Goal: Transaction & Acquisition: Purchase product/service

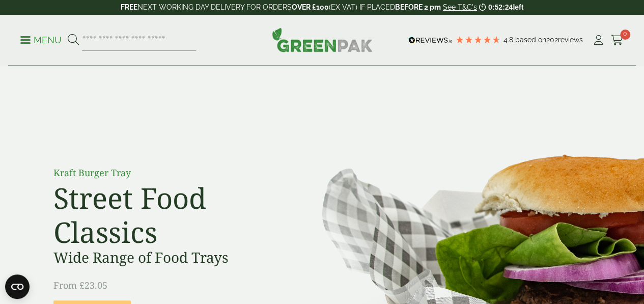
click at [58, 43] on p "Menu" at bounding box center [40, 40] width 41 height 12
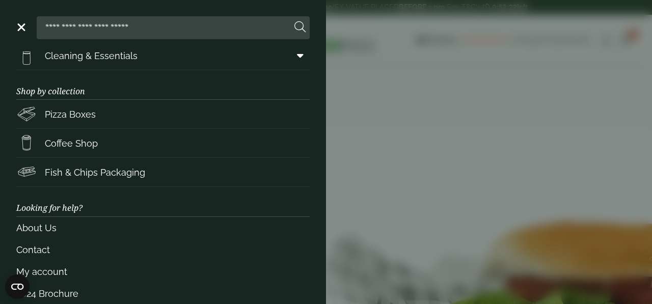
scroll to position [199, 0]
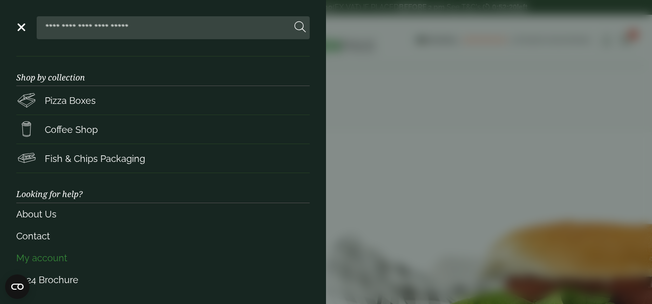
click at [37, 257] on link "My account" at bounding box center [162, 258] width 293 height 22
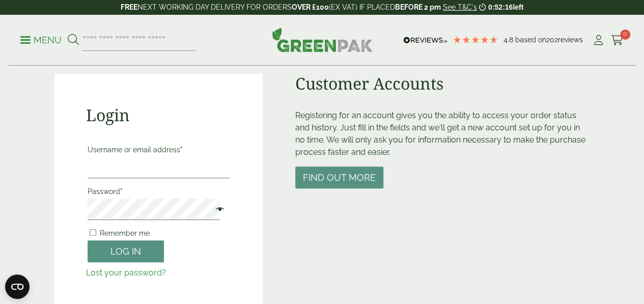
scroll to position [100, 0]
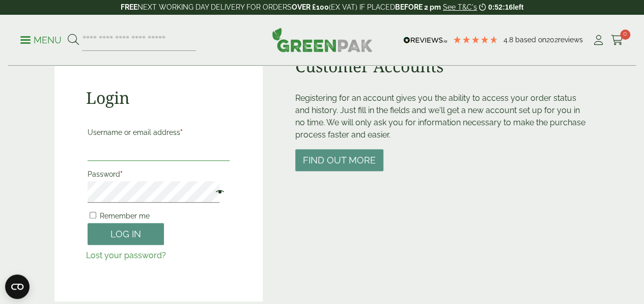
type input "**********"
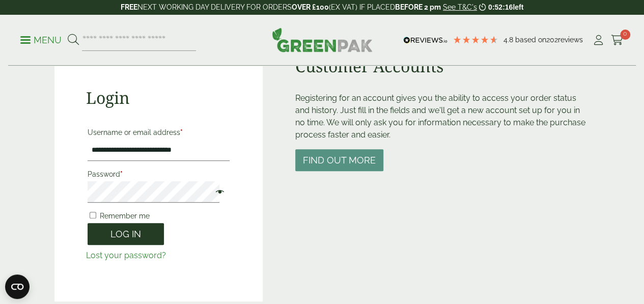
click at [117, 235] on button "Log in" at bounding box center [126, 234] width 76 height 22
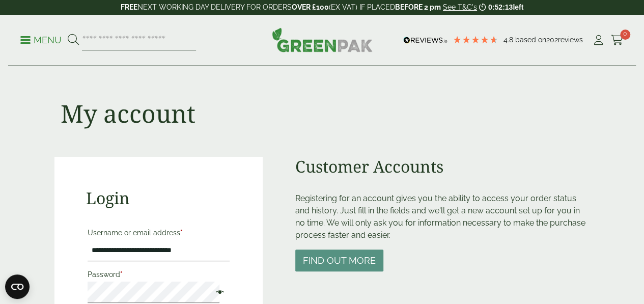
click at [176, 268] on p "Password *" at bounding box center [159, 285] width 146 height 39
click at [596, 42] on icon at bounding box center [598, 40] width 13 height 10
type input "**********"
click at [211, 290] on span at bounding box center [217, 293] width 13 height 12
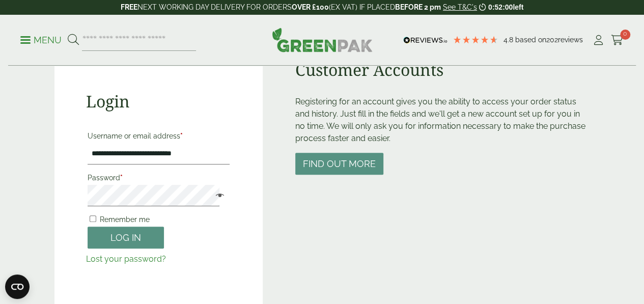
scroll to position [98, 0]
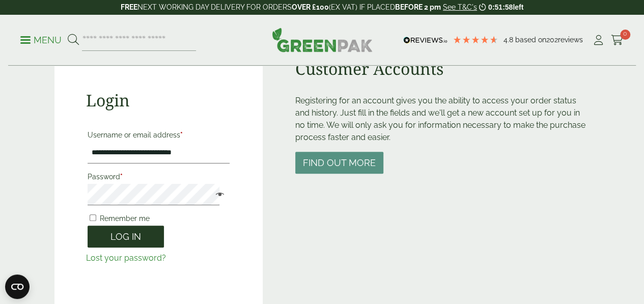
click at [115, 236] on button "Log in" at bounding box center [126, 237] width 76 height 22
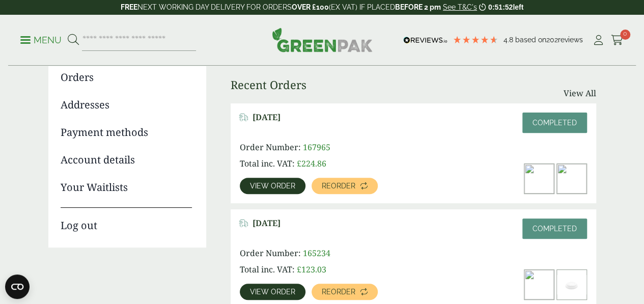
scroll to position [122, 0]
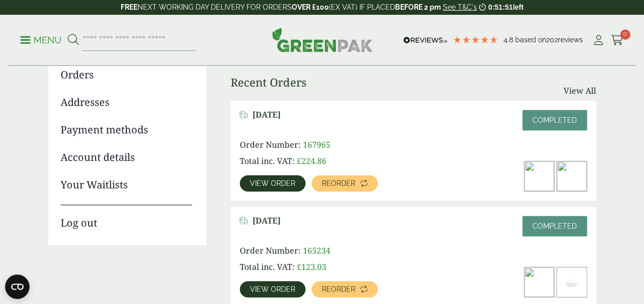
click at [242, 197] on div "[DATE] Completed Order Number: 167965 Total inc. VAT: £ 224.86 View order Reord…" at bounding box center [414, 151] width 366 height 100
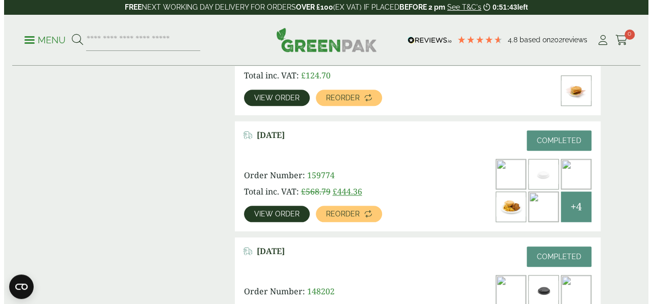
scroll to position [428, 0]
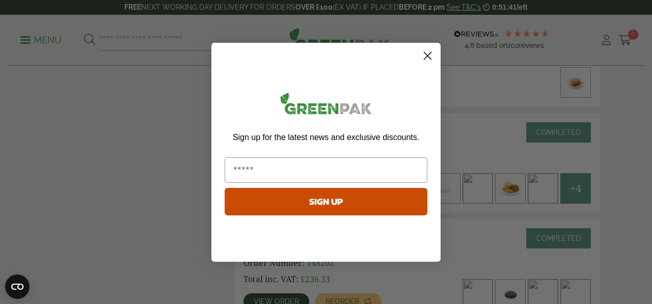
click at [427, 63] on circle "Close dialog" at bounding box center [427, 55] width 17 height 17
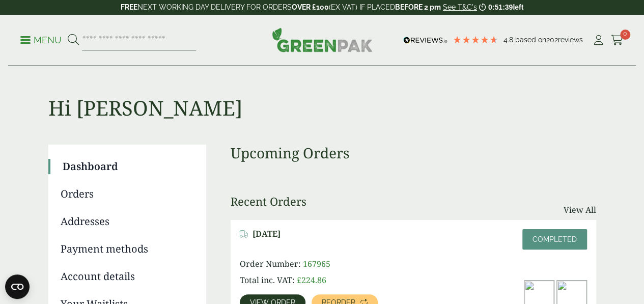
scroll to position [0, 0]
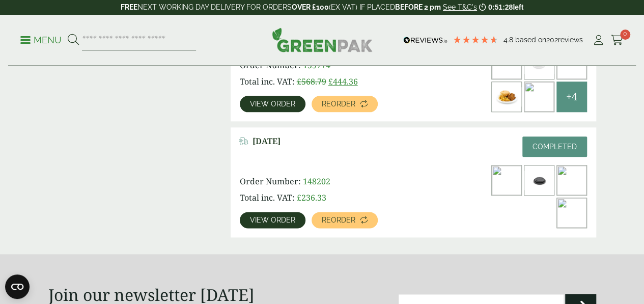
click at [247, 186] on div "Order Number: 148202 Total inc. VAT: £ 236.33 View order Reorder" at bounding box center [344, 201] width 208 height 53
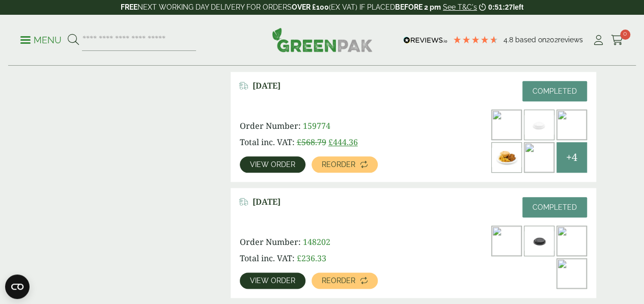
scroll to position [469, 0]
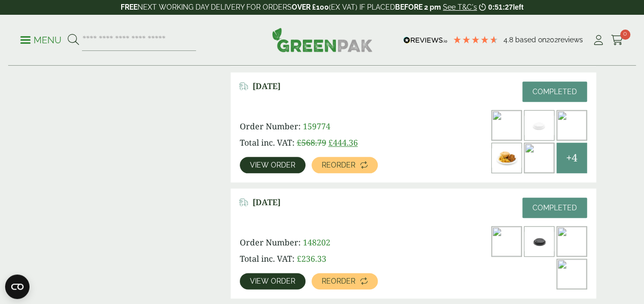
click at [273, 157] on link "View order" at bounding box center [273, 165] width 66 height 16
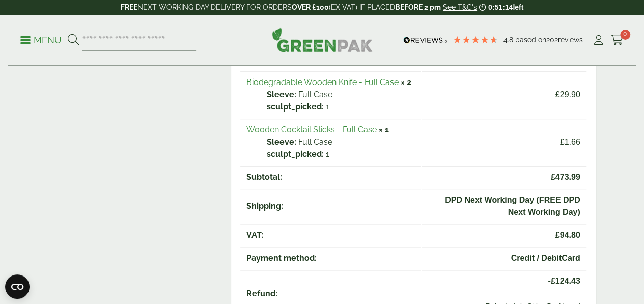
scroll to position [530, 0]
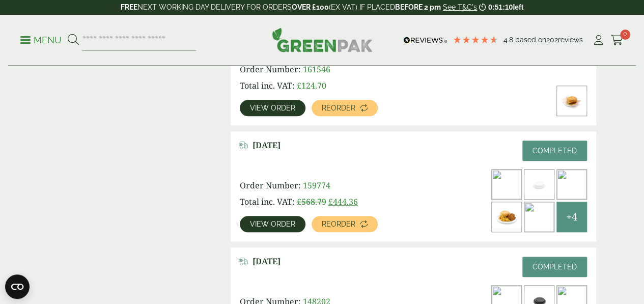
scroll to position [408, 0]
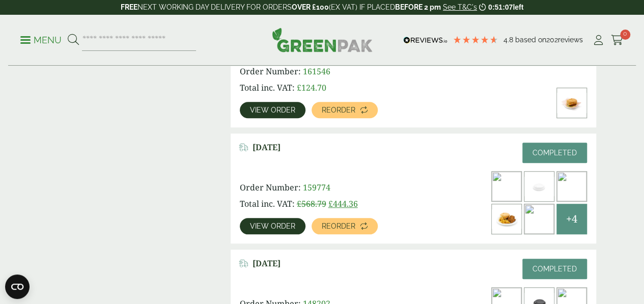
click at [271, 218] on link "View order" at bounding box center [273, 226] width 66 height 16
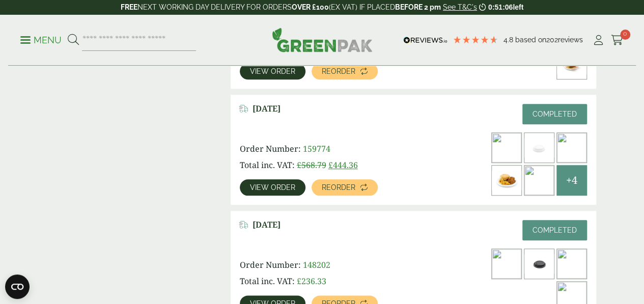
scroll to position [448, 0]
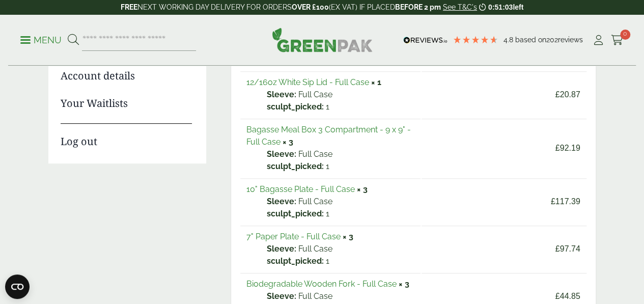
scroll to position [245, 0]
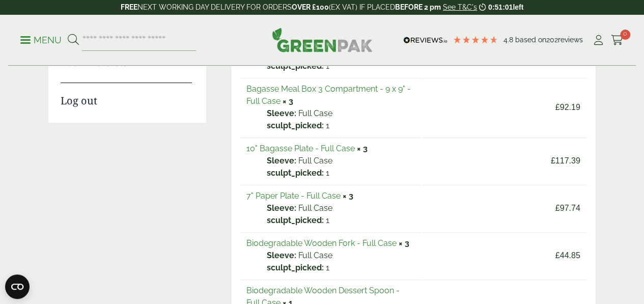
click at [260, 91] on link "Bagasse Meal Box 3 Compartment - 9 x 9" - Full Case" at bounding box center [329, 95] width 165 height 22
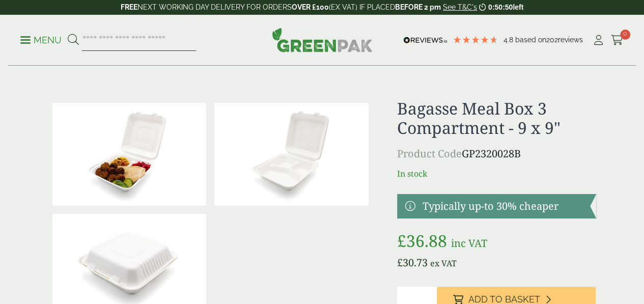
click at [196, 46] on input "search" at bounding box center [139, 40] width 114 height 21
click at [48, 39] on p "Menu" at bounding box center [40, 40] width 41 height 12
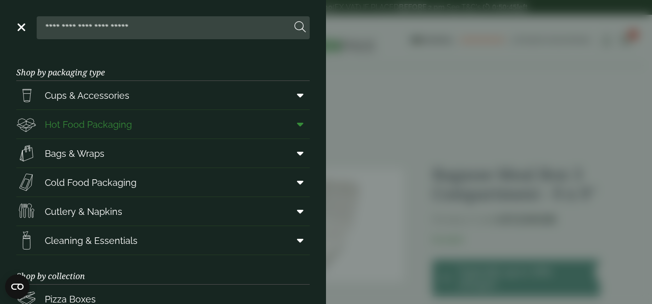
click at [143, 124] on link "Hot Food Packaging" at bounding box center [162, 124] width 293 height 29
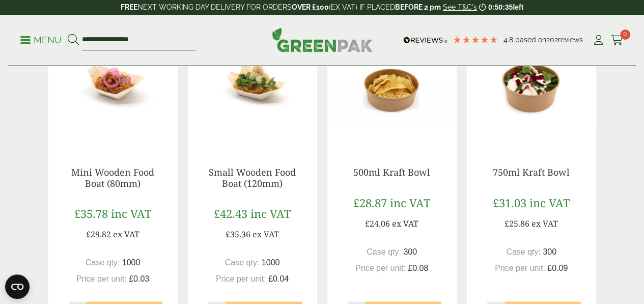
scroll to position [632, 0]
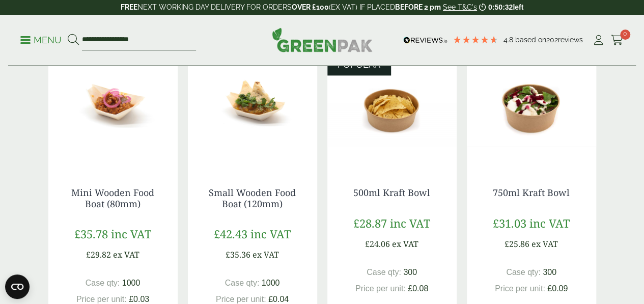
click at [534, 132] on img at bounding box center [531, 103] width 129 height 127
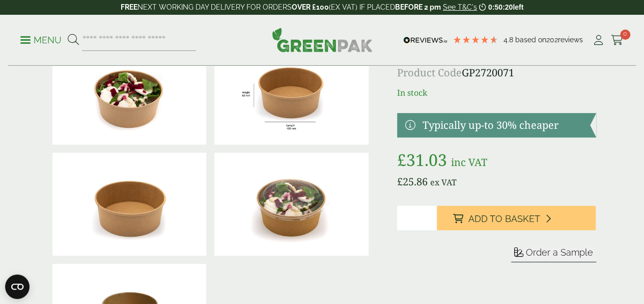
scroll to position [82, 0]
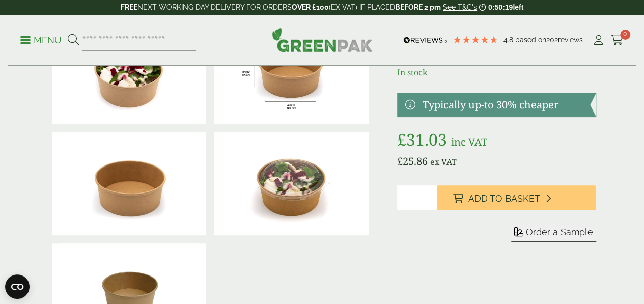
drag, startPoint x: 448, startPoint y: 217, endPoint x: 402, endPoint y: 212, distance: 45.6
click at [402, 212] on div at bounding box center [322, 183] width 560 height 333
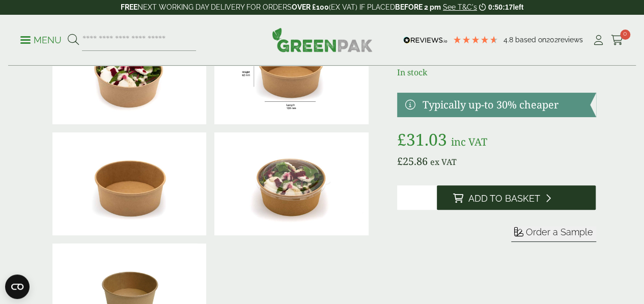
type input "*"
click at [505, 204] on span "Add to Basket" at bounding box center [505, 198] width 72 height 11
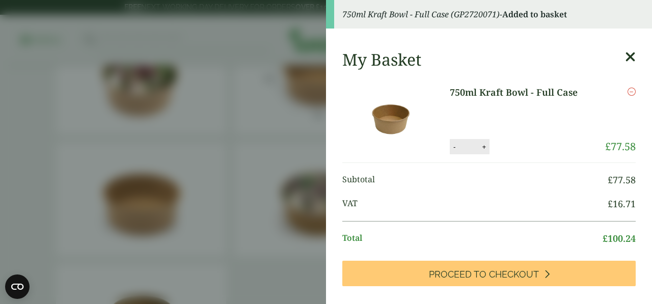
click at [625, 55] on icon at bounding box center [630, 57] width 11 height 14
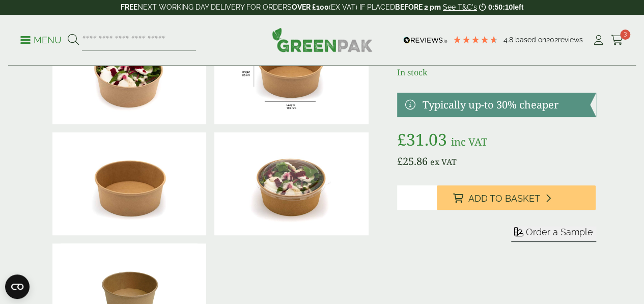
scroll to position [102, 0]
click at [456, 255] on form "Sleeve Sample" at bounding box center [496, 246] width 199 height 40
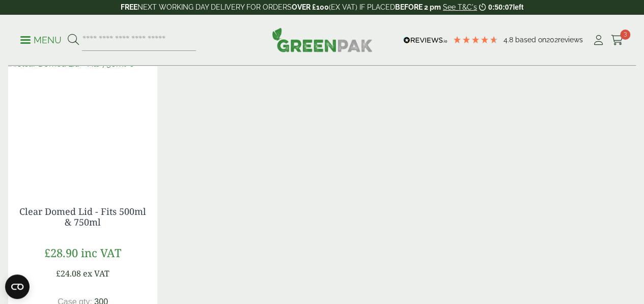
scroll to position [876, 0]
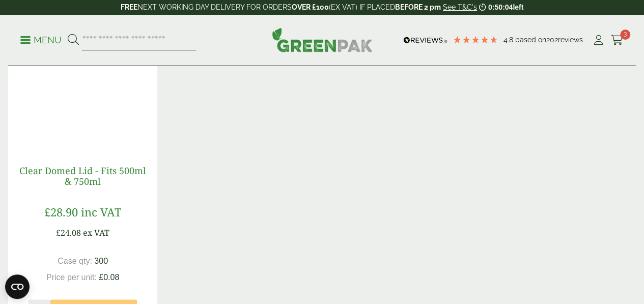
click at [87, 187] on link "Clear Domed Lid - Fits 500ml & 750ml" at bounding box center [82, 175] width 127 height 23
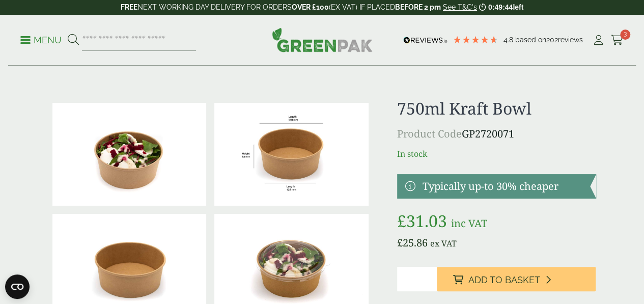
click at [294, 122] on img at bounding box center [291, 154] width 154 height 103
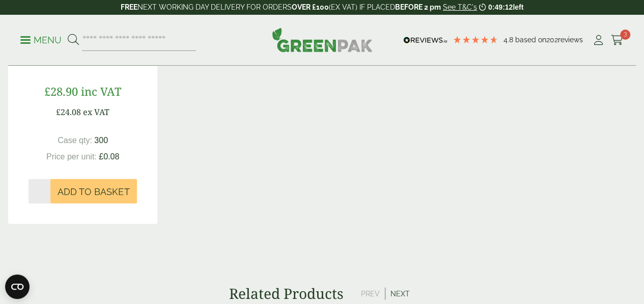
scroll to position [998, 0]
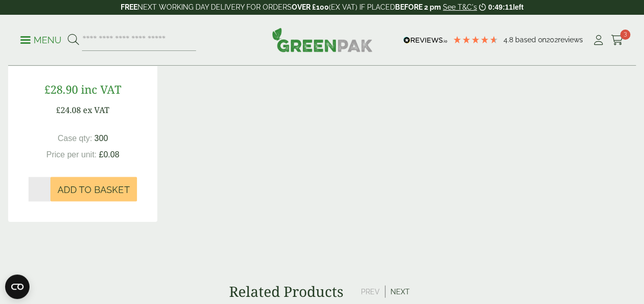
drag, startPoint x: 37, startPoint y: 217, endPoint x: 8, endPoint y: 224, distance: 29.9
click at [8, 222] on div "Clear Domed Lid - Fits 500ml & 750ml £ 28.90 inc VAT £ 24.08 ex VAT Case qty: 3…" at bounding box center [82, 122] width 149 height 200
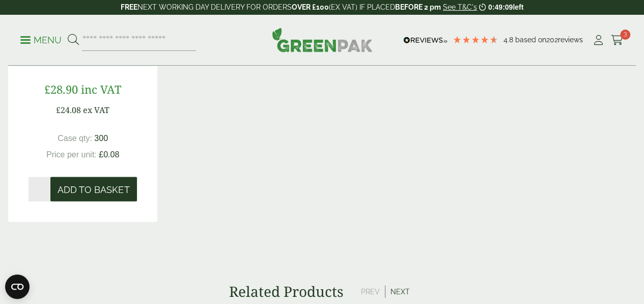
type input "*"
click at [88, 202] on button "Add to Basket" at bounding box center [93, 189] width 87 height 24
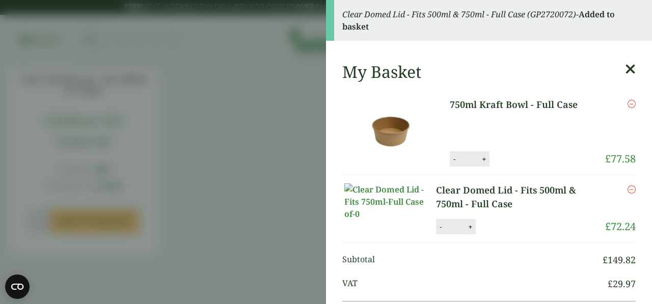
click at [625, 71] on icon at bounding box center [630, 69] width 11 height 14
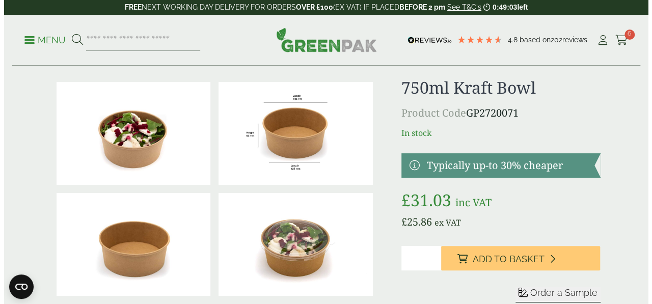
scroll to position [0, 0]
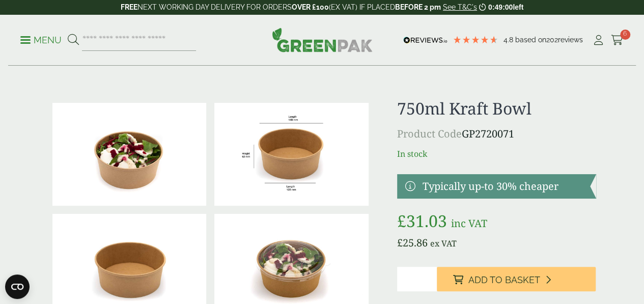
click at [42, 42] on p "Menu" at bounding box center [40, 40] width 41 height 12
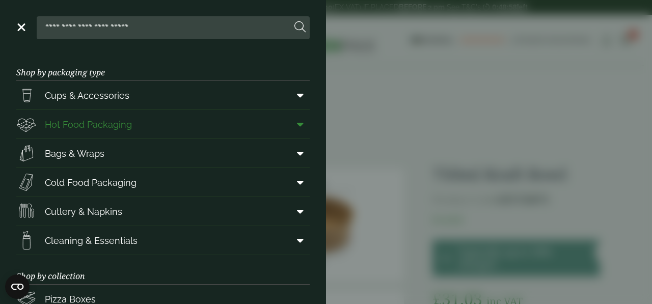
click at [297, 124] on icon at bounding box center [300, 124] width 7 height 10
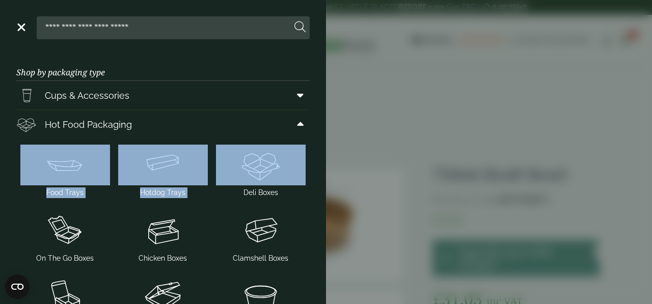
drag, startPoint x: 327, startPoint y: 118, endPoint x: 323, endPoint y: 145, distance: 27.2
click at [323, 145] on aside "Close Shop by packaging type Cups & Accessories Hot Drink Paper Cups Smoothie C…" at bounding box center [326, 152] width 652 height 304
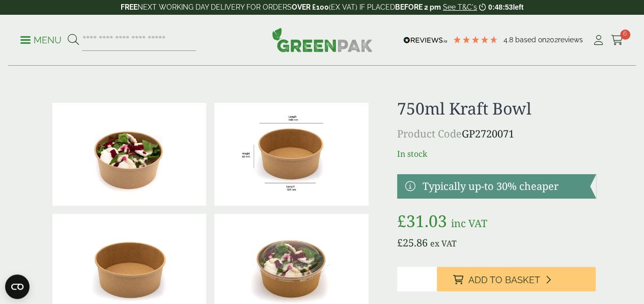
click at [30, 39] on span at bounding box center [25, 40] width 10 height 2
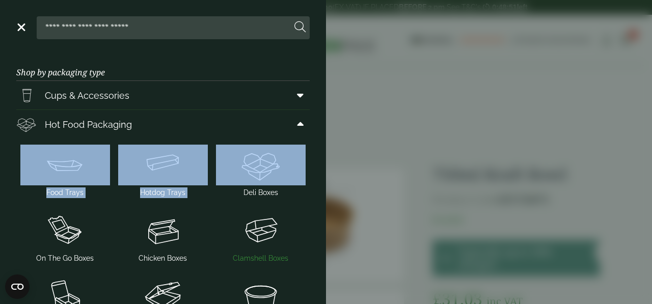
click at [259, 234] on img at bounding box center [261, 230] width 90 height 41
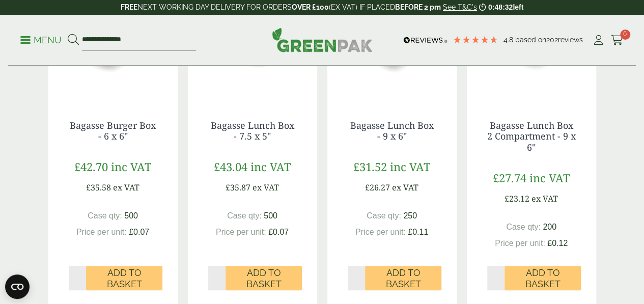
scroll to position [346, 0]
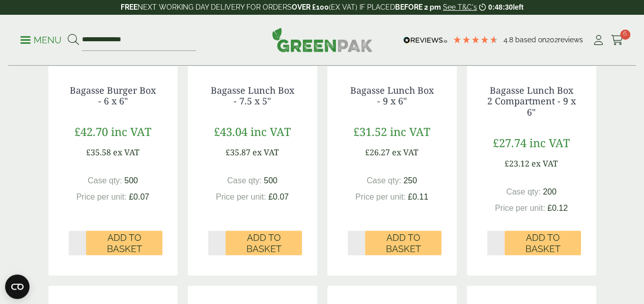
click at [222, 255] on input "*" at bounding box center [217, 243] width 18 height 24
type input "*"
click at [222, 255] on input "*" at bounding box center [217, 243] width 18 height 24
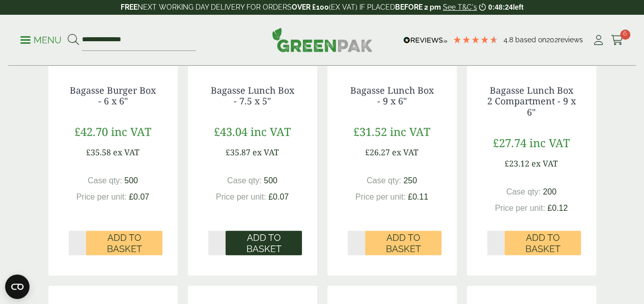
click at [284, 254] on span "Add to Basket" at bounding box center [264, 243] width 62 height 22
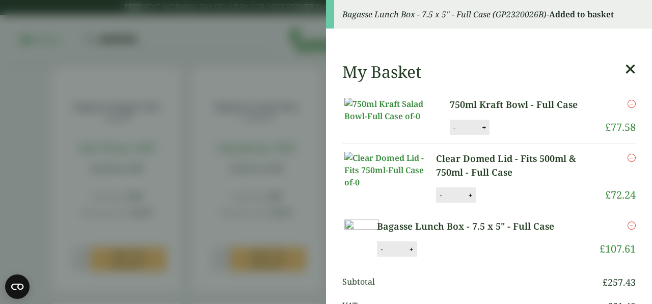
click at [625, 67] on icon at bounding box center [630, 69] width 11 height 14
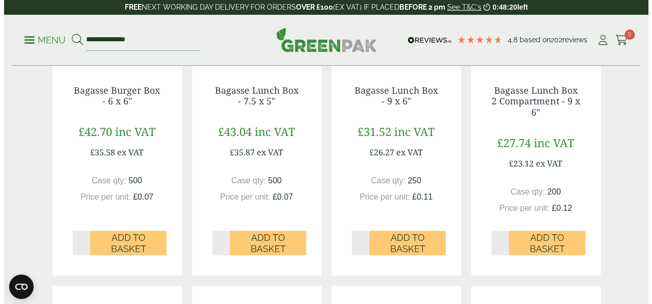
scroll to position [0, 0]
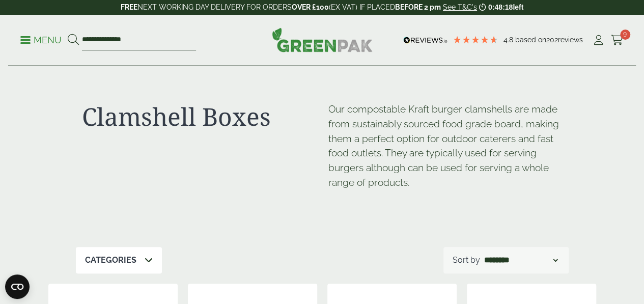
click at [43, 32] on ul "**********" at bounding box center [108, 40] width 176 height 21
click at [23, 40] on p "Menu" at bounding box center [40, 40] width 41 height 12
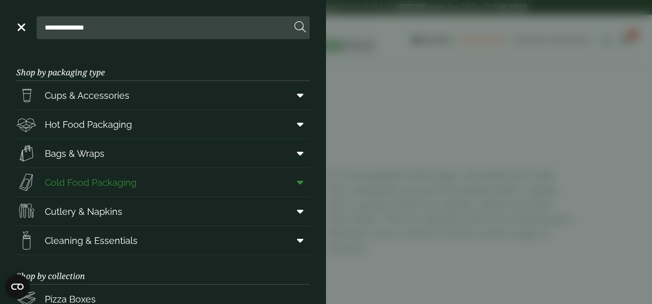
click at [100, 187] on span "Cold Food Packaging" at bounding box center [91, 183] width 92 height 14
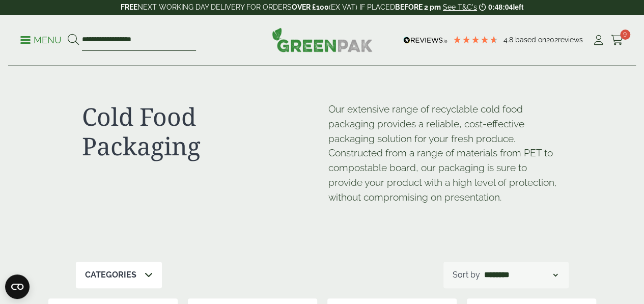
drag, startPoint x: 187, startPoint y: 41, endPoint x: 0, endPoint y: 71, distance: 189.3
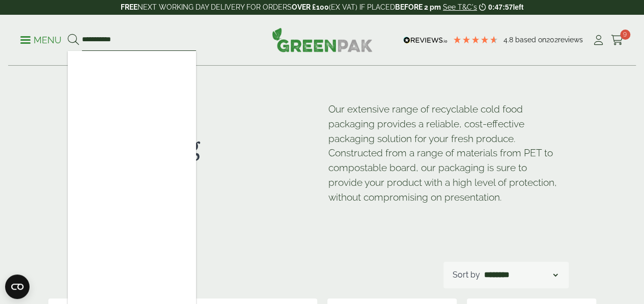
type input "**********"
click at [68, 34] on button at bounding box center [73, 40] width 11 height 13
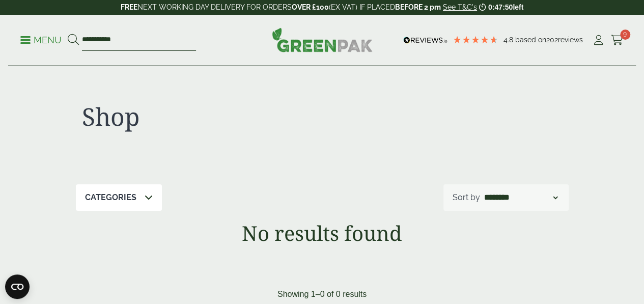
drag, startPoint x: 150, startPoint y: 37, endPoint x: 14, endPoint y: -37, distance: 155.0
type input "****"
click at [68, 34] on button at bounding box center [73, 40] width 11 height 13
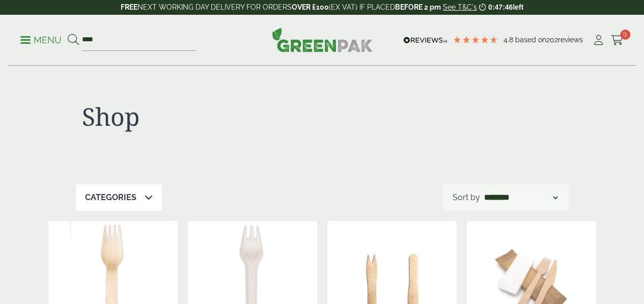
click at [157, 109] on h1 "Shop" at bounding box center [199, 117] width 234 height 30
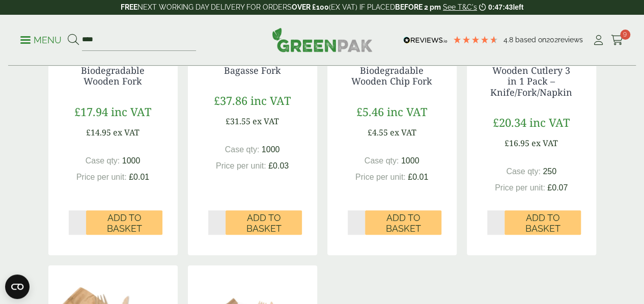
scroll to position [306, 0]
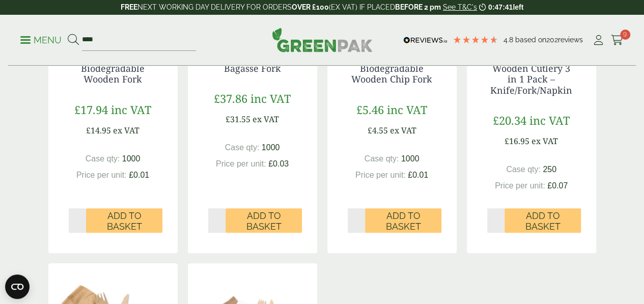
click at [76, 233] on input "*" at bounding box center [78, 220] width 18 height 24
type input "*"
click at [83, 233] on input "*" at bounding box center [78, 220] width 18 height 24
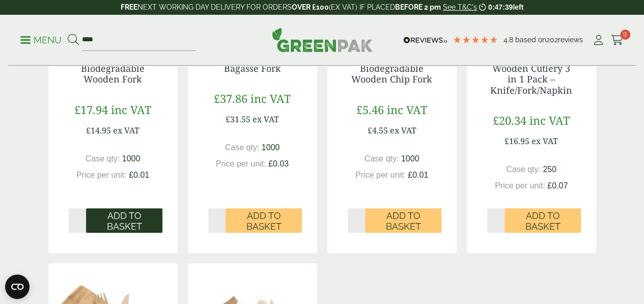
click at [115, 232] on span "Add to Basket" at bounding box center [124, 221] width 62 height 22
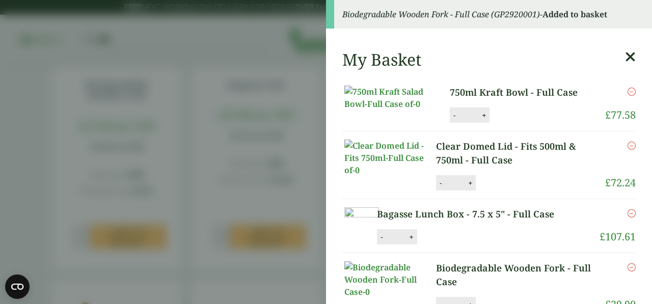
click at [625, 59] on icon at bounding box center [630, 57] width 11 height 14
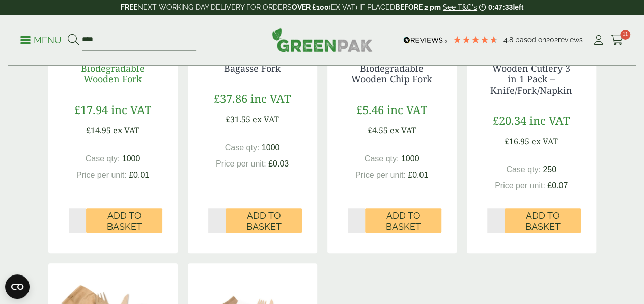
click at [125, 86] on link "Biodegradable Wooden Fork" at bounding box center [113, 73] width 64 height 23
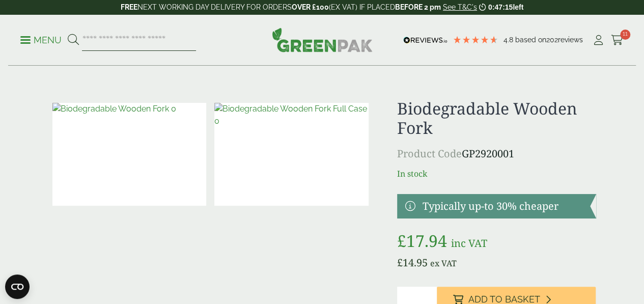
click at [160, 43] on input "search" at bounding box center [139, 40] width 114 height 21
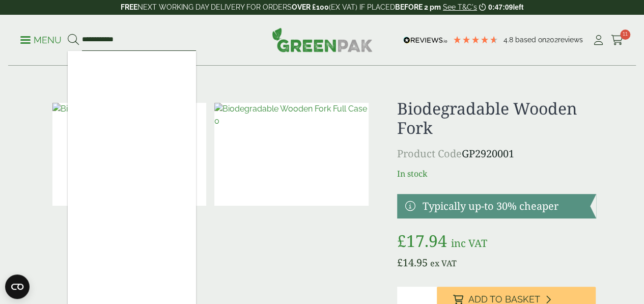
type input "**********"
click at [68, 34] on button at bounding box center [73, 40] width 11 height 13
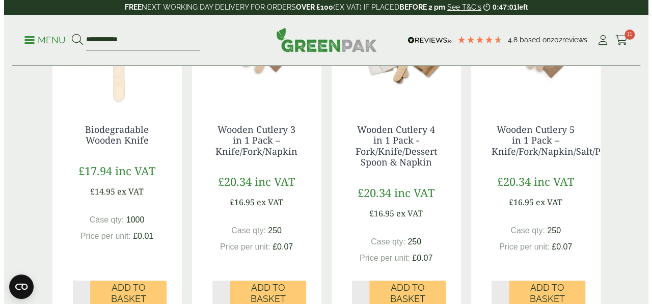
scroll to position [265, 0]
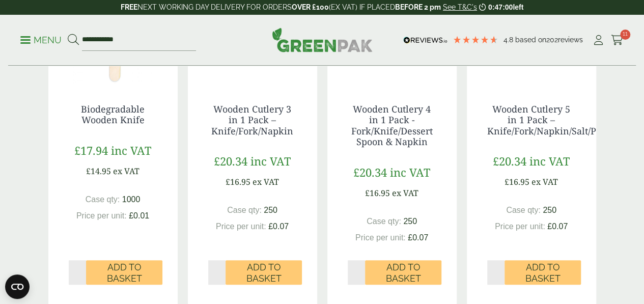
type input "*"
click at [82, 285] on input "*" at bounding box center [78, 272] width 18 height 24
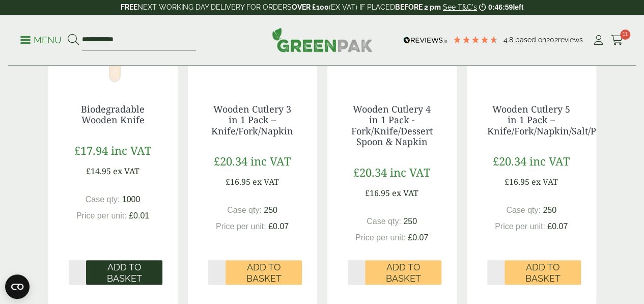
click at [103, 284] on span "Add to Basket" at bounding box center [124, 273] width 62 height 22
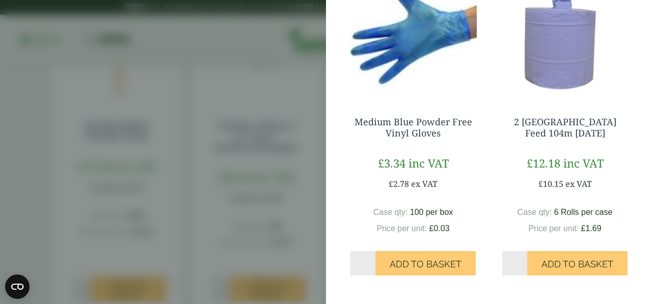
scroll to position [652, 0]
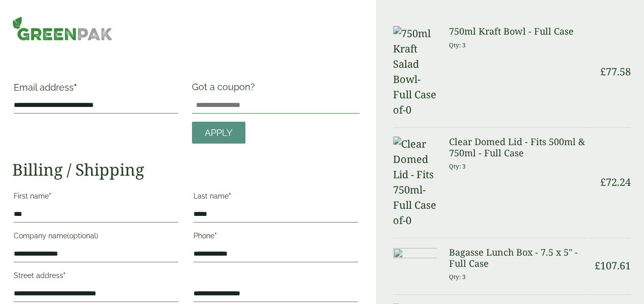
click at [253, 103] on input "Got a coupon?" at bounding box center [276, 105] width 168 height 16
drag, startPoint x: 365, startPoint y: 10, endPoint x: 416, endPoint y: 14, distance: 50.6
drag, startPoint x: 392, startPoint y: 40, endPoint x: 274, endPoint y: 181, distance: 183.3
click at [274, 181] on div "**********" at bounding box center [185, 293] width 347 height 266
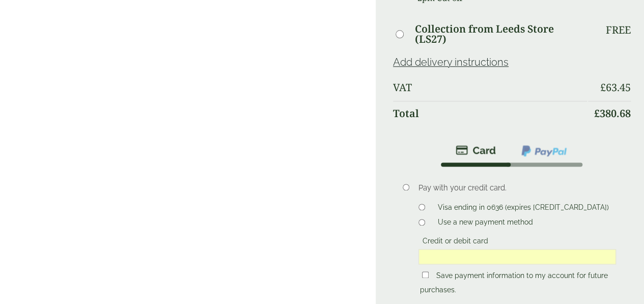
scroll to position [582, 0]
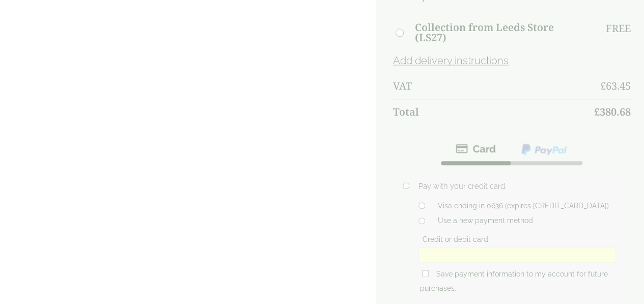
type button "Place order"
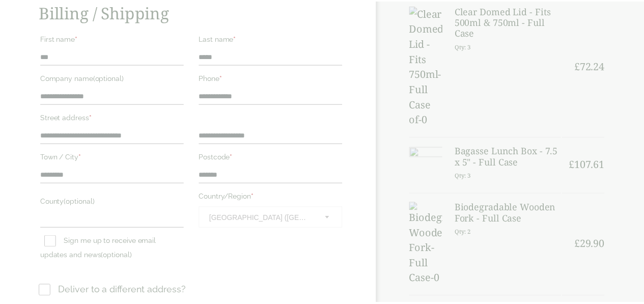
scroll to position [154, 0]
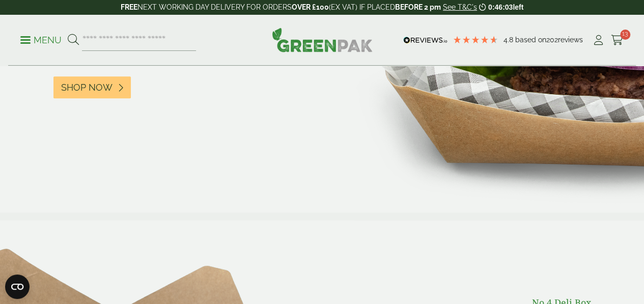
scroll to position [326, 0]
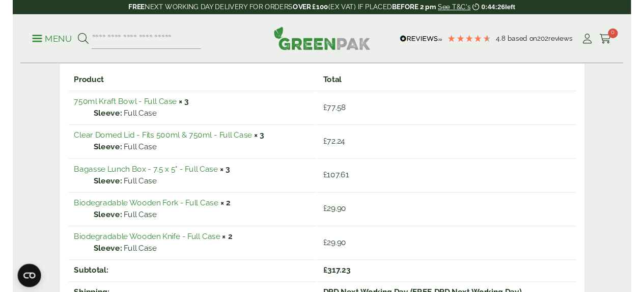
scroll to position [96, 0]
